Goal: Information Seeking & Learning: Compare options

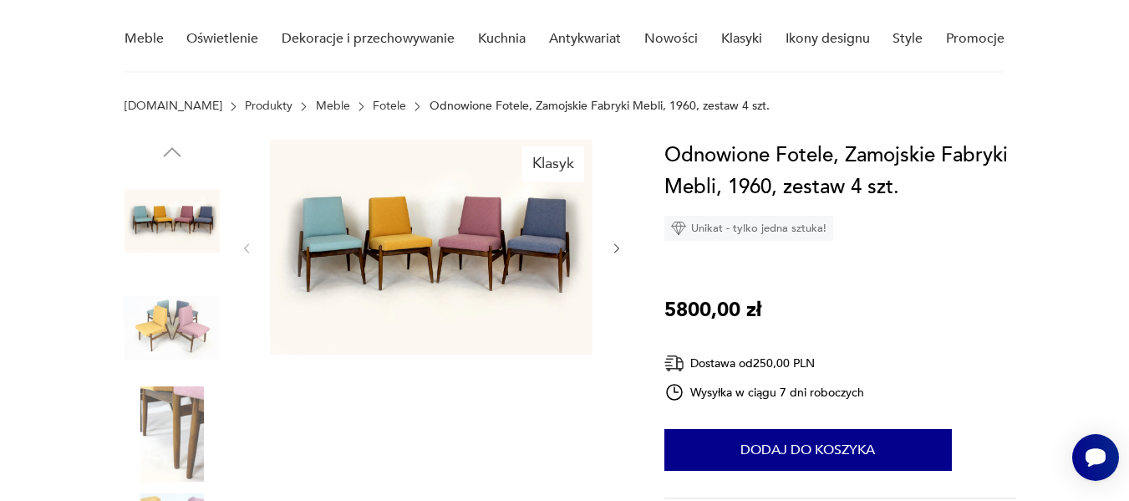
scroll to position [134, 0]
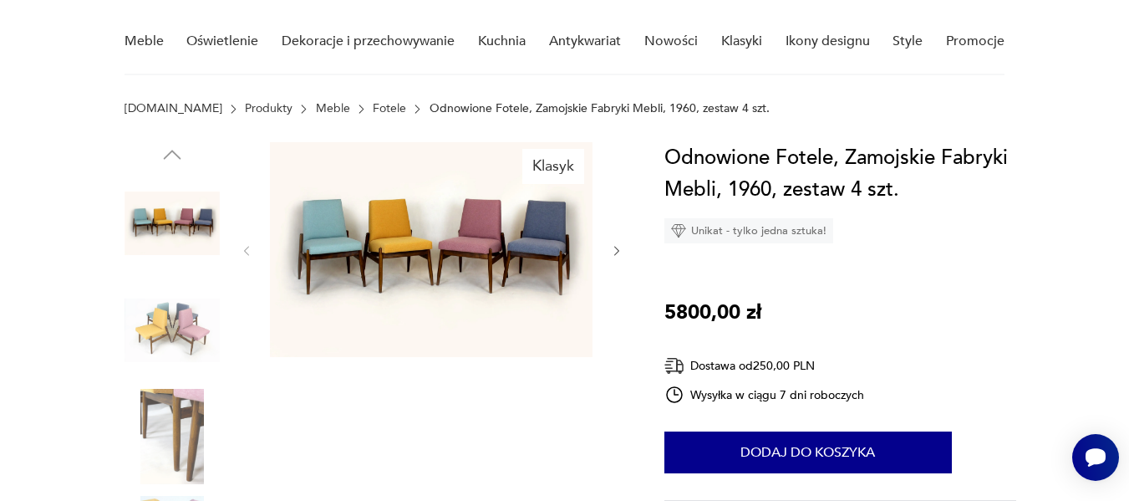
click at [316, 109] on link "Meble" at bounding box center [333, 108] width 34 height 13
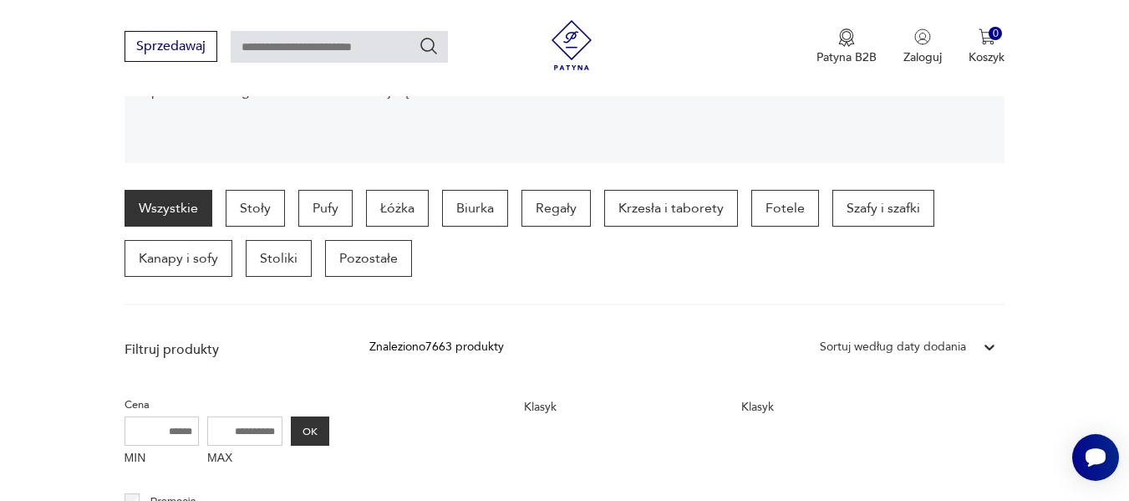
scroll to position [392, 0]
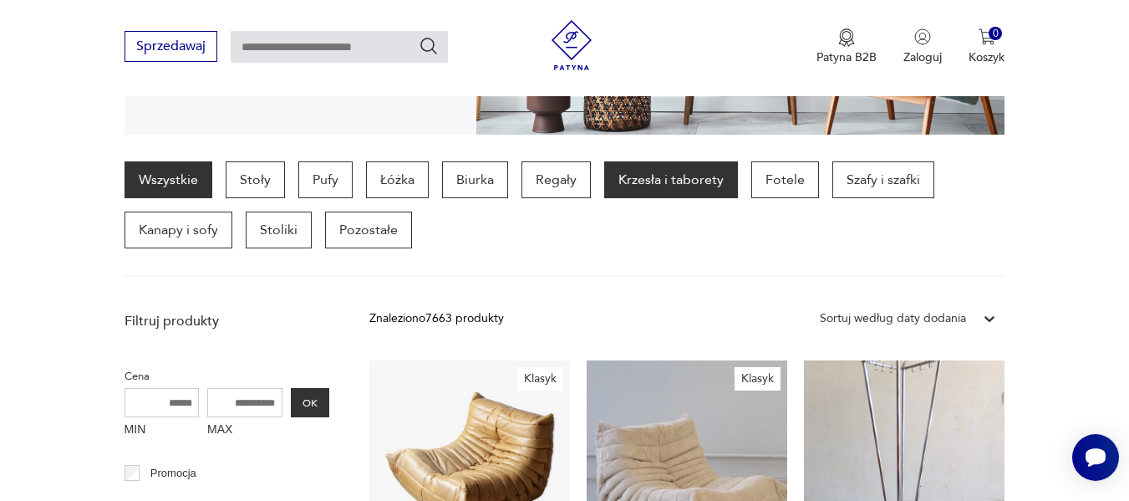
click at [681, 185] on p "Krzesła i taborety" at bounding box center [671, 179] width 134 height 37
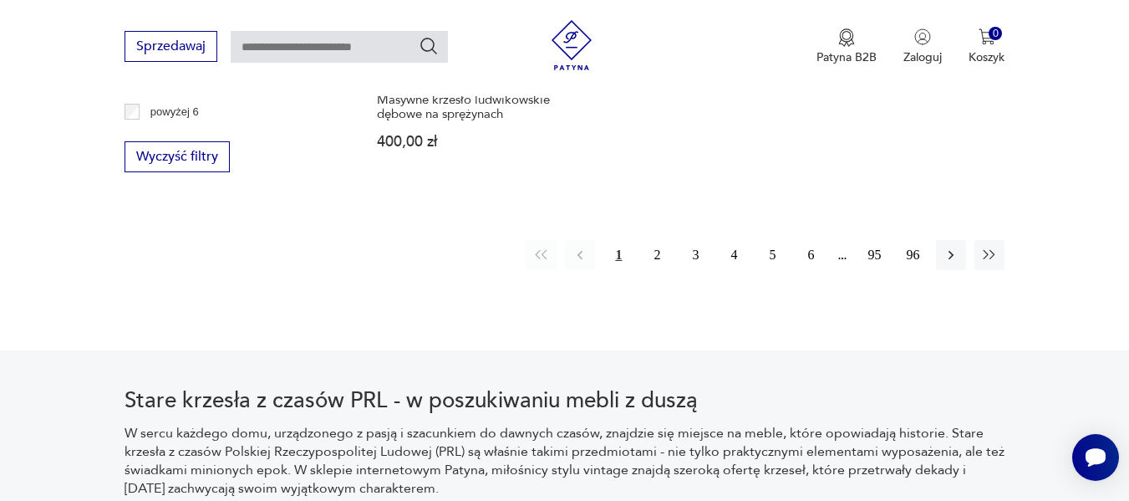
scroll to position [2651, 0]
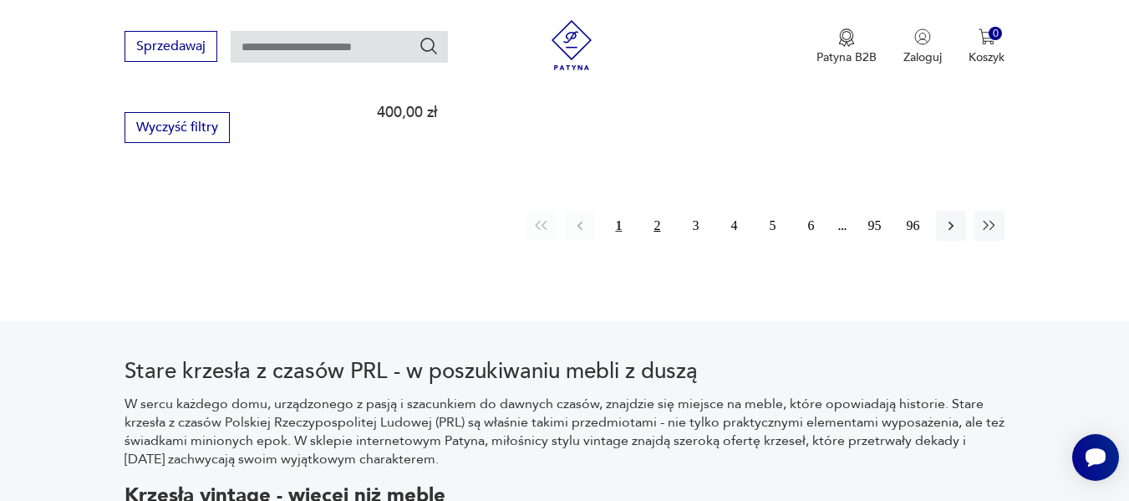
click at [659, 211] on button "2" at bounding box center [657, 226] width 30 height 30
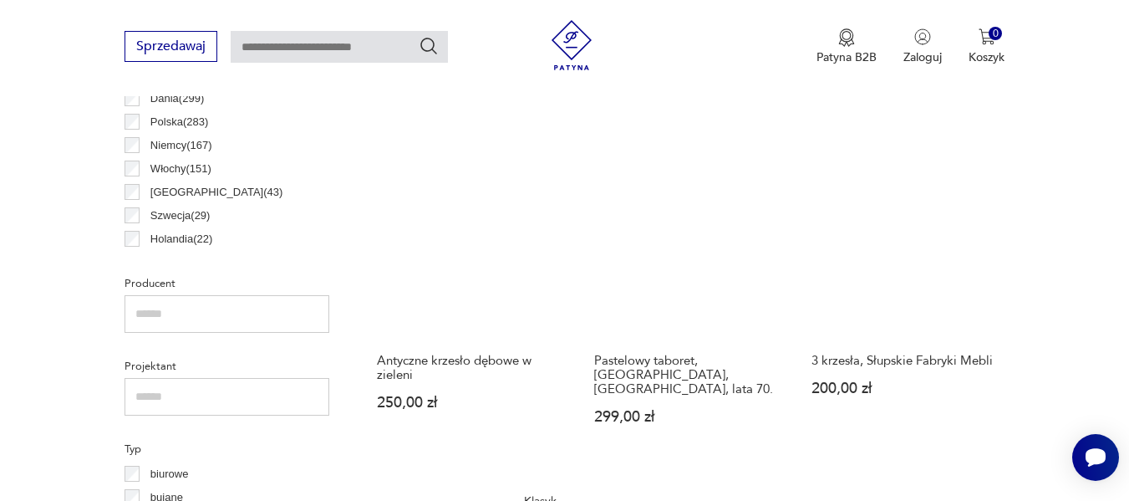
scroll to position [945, 0]
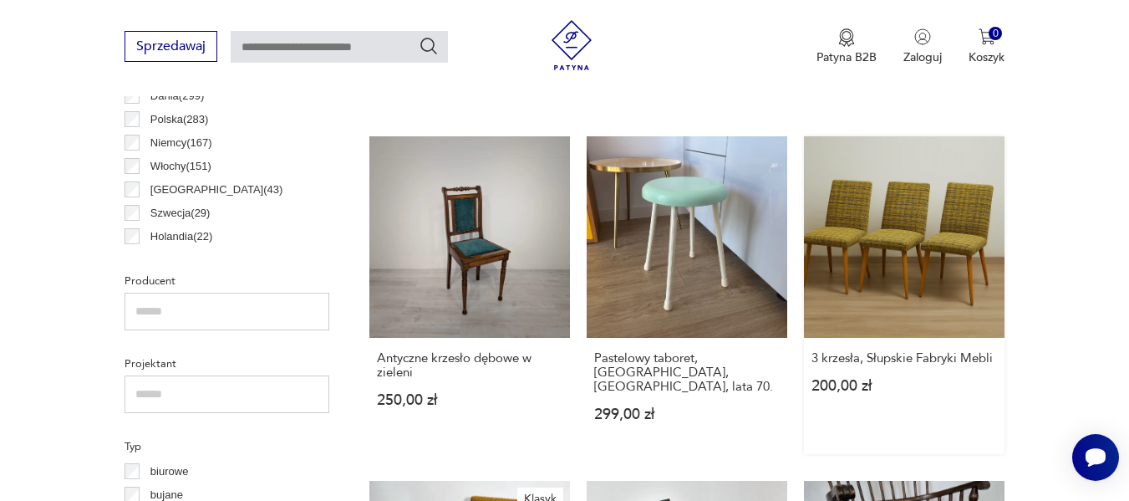
click at [889, 230] on link "3 krzesła, Słupskie Fabryki Mebli 200,00 zł" at bounding box center [904, 294] width 201 height 317
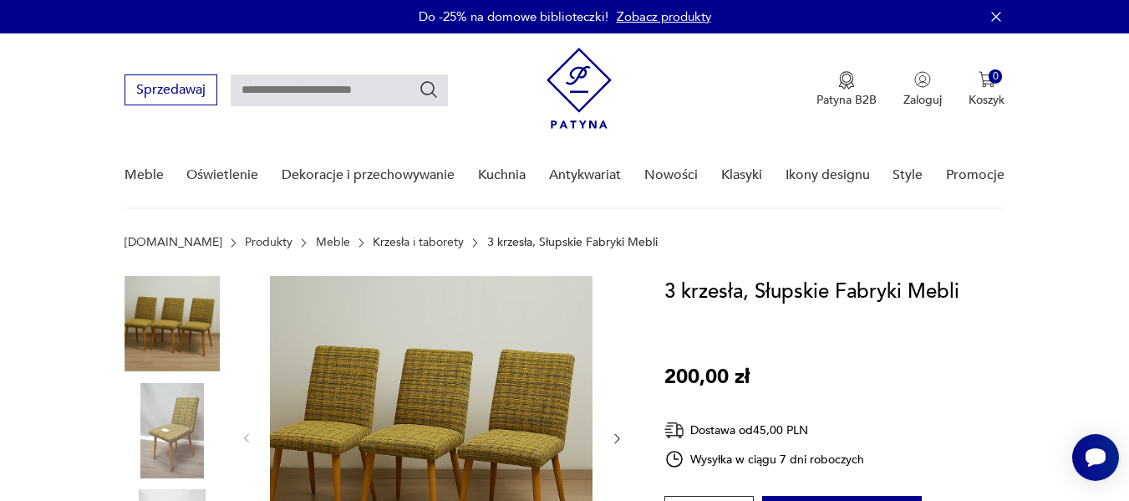
click at [422, 369] on img at bounding box center [431, 437] width 323 height 323
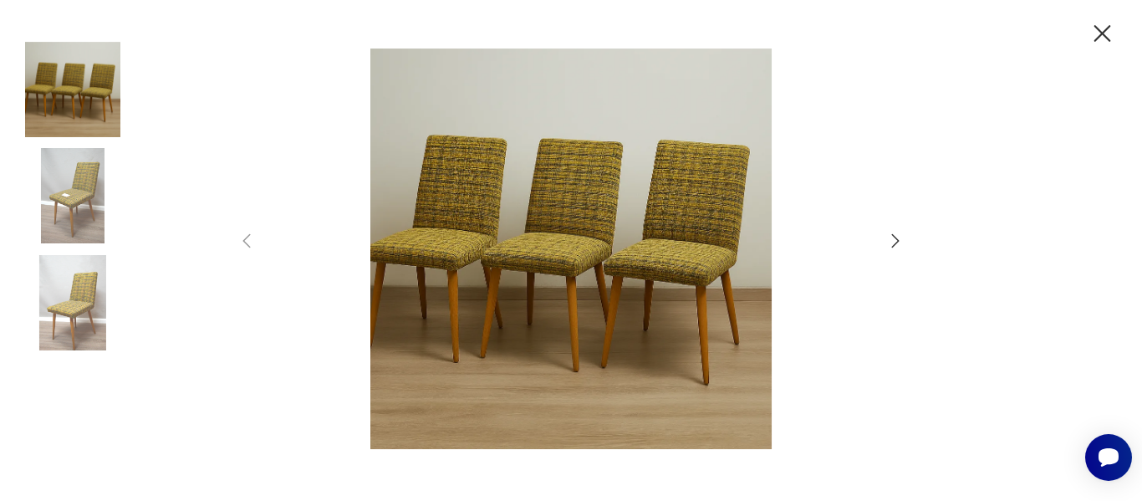
click at [671, 270] on img at bounding box center [570, 248] width 595 height 400
click at [1095, 36] on icon "button" at bounding box center [1102, 33] width 29 height 29
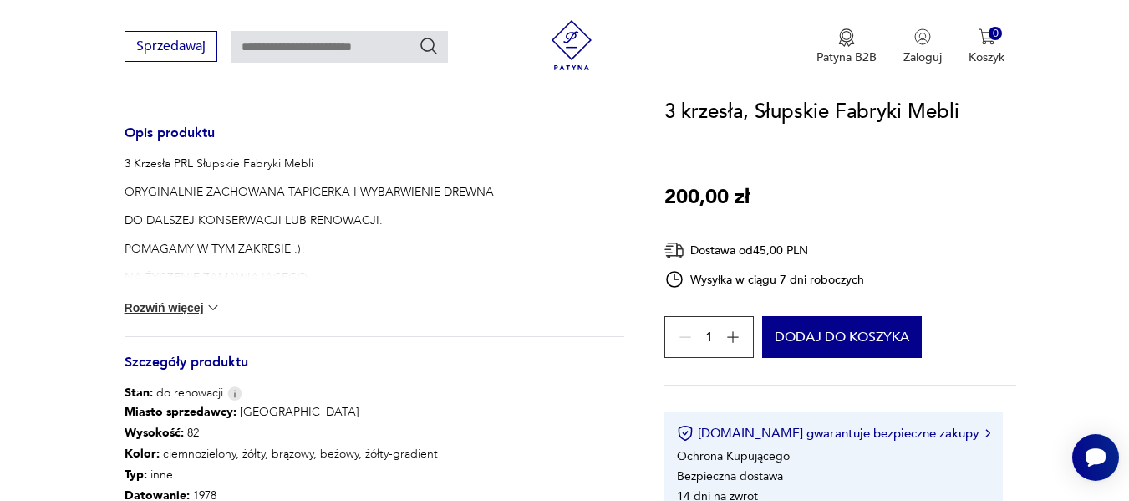
scroll to position [602, 0]
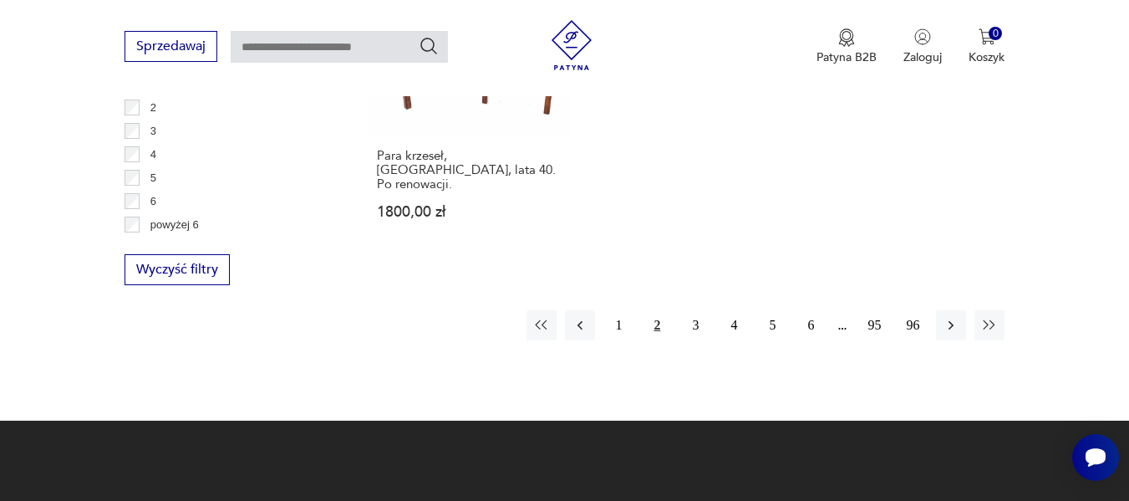
scroll to position [2550, 0]
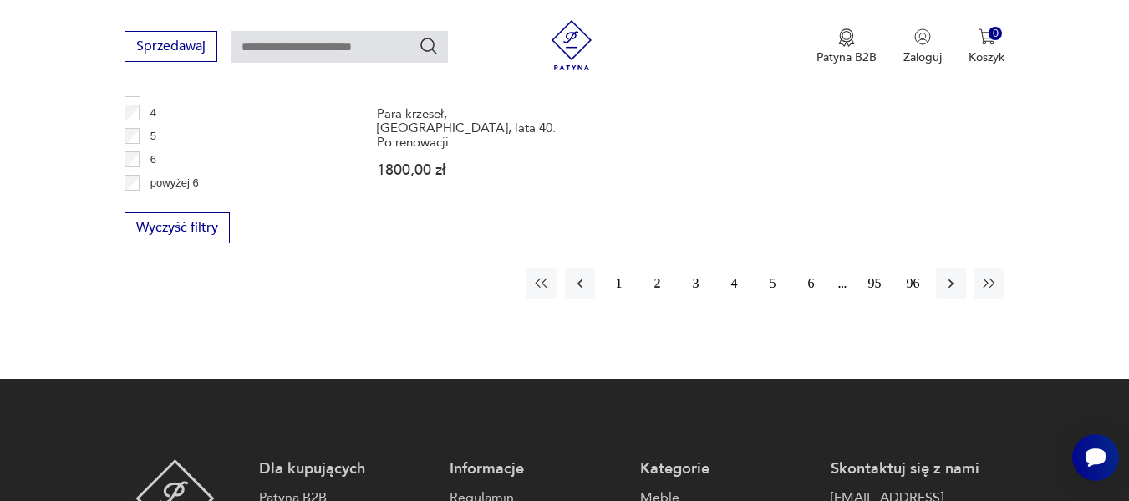
click at [693, 268] on button "3" at bounding box center [695, 283] width 30 height 30
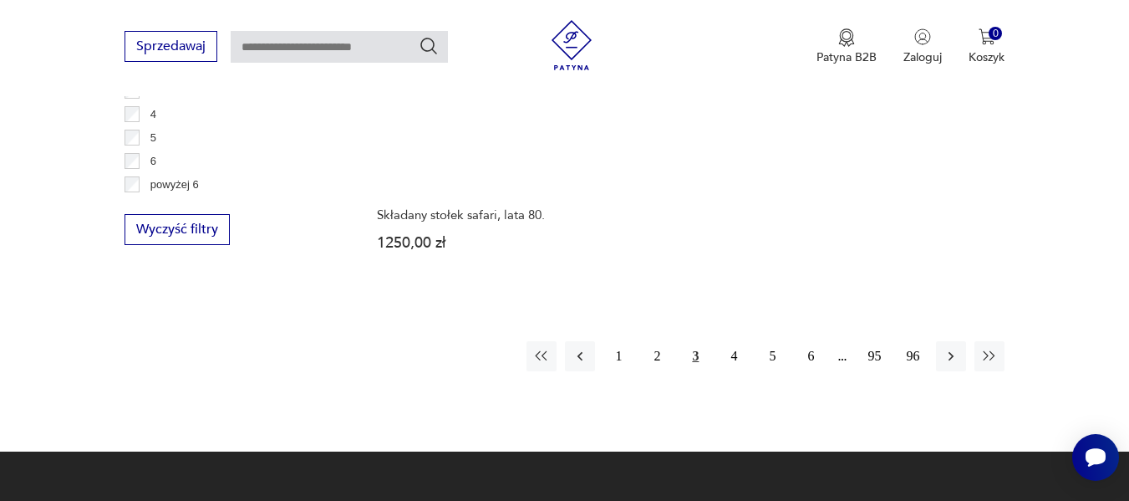
scroll to position [2550, 0]
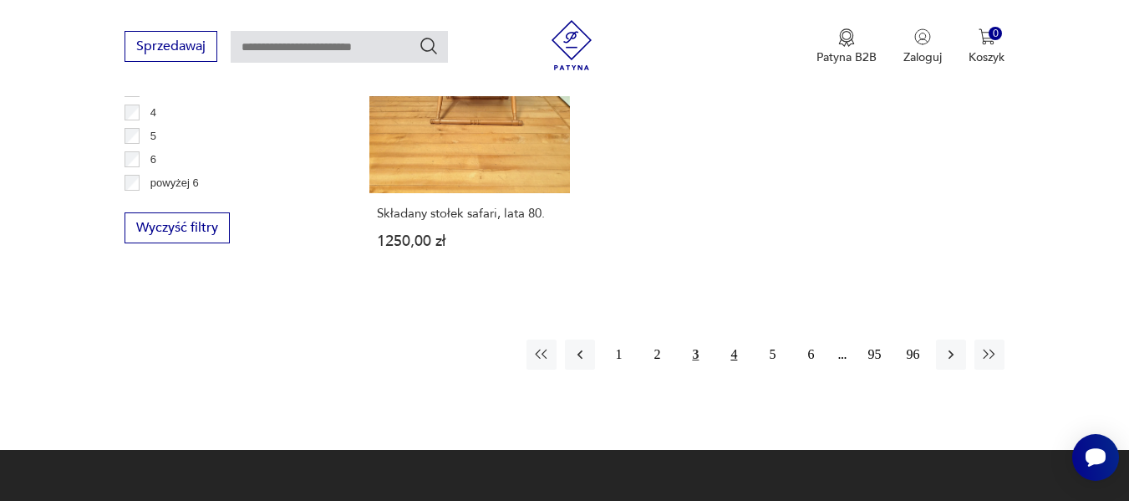
click at [737, 339] on button "4" at bounding box center [734, 354] width 30 height 30
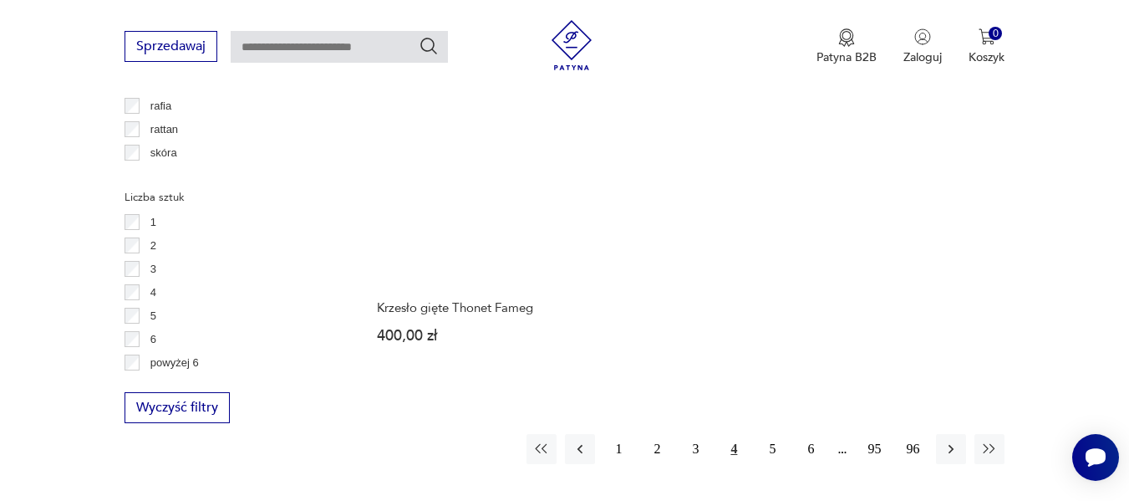
scroll to position [2517, 0]
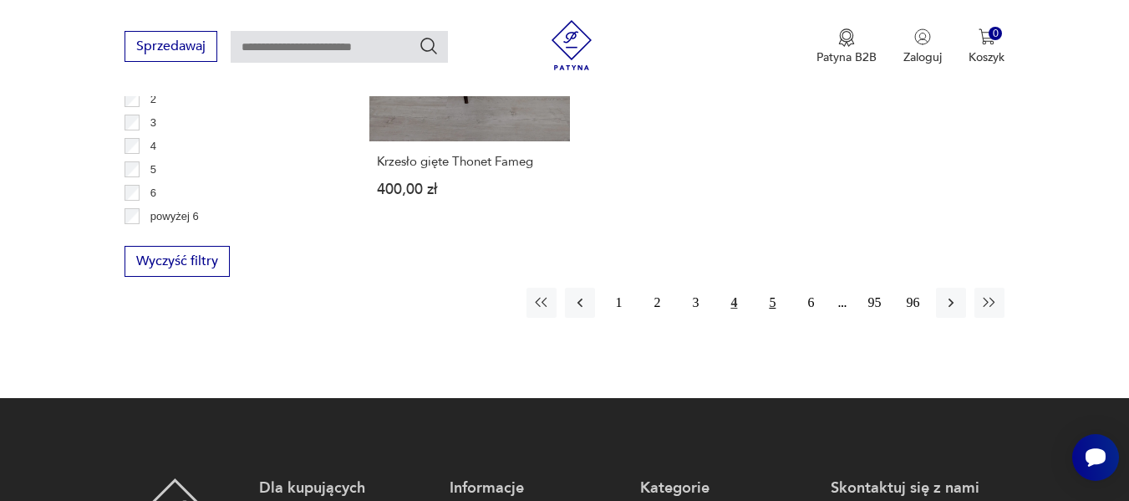
click at [771, 288] on button "5" at bounding box center [772, 303] width 30 height 30
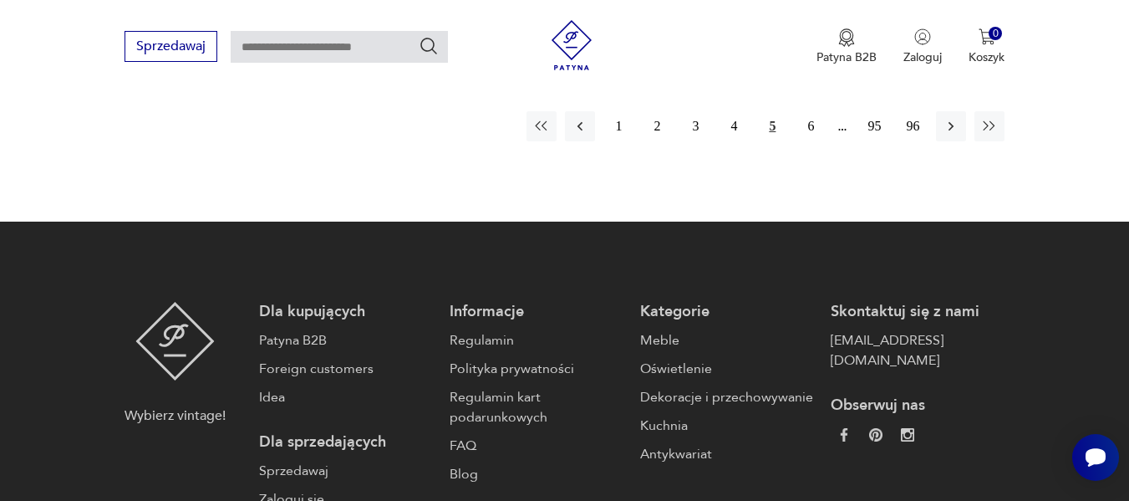
scroll to position [2751, 0]
